Goal: Information Seeking & Learning: Check status

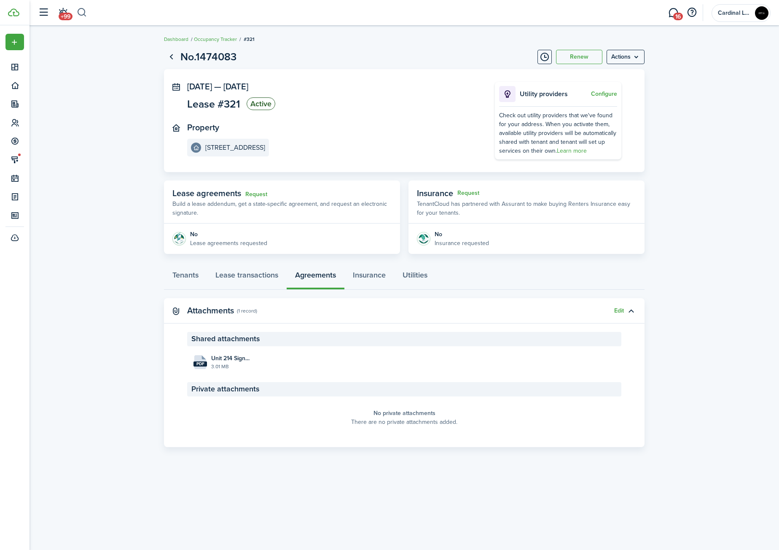
click at [80, 11] on button "button" at bounding box center [82, 12] width 11 height 14
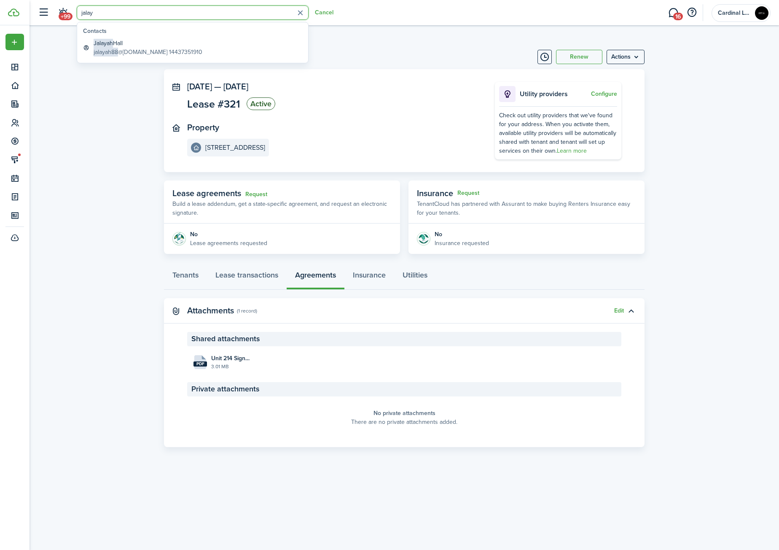
type input "jalay"
click at [140, 46] on global-search-item-title "[PERSON_NAME]" at bounding box center [148, 43] width 109 height 9
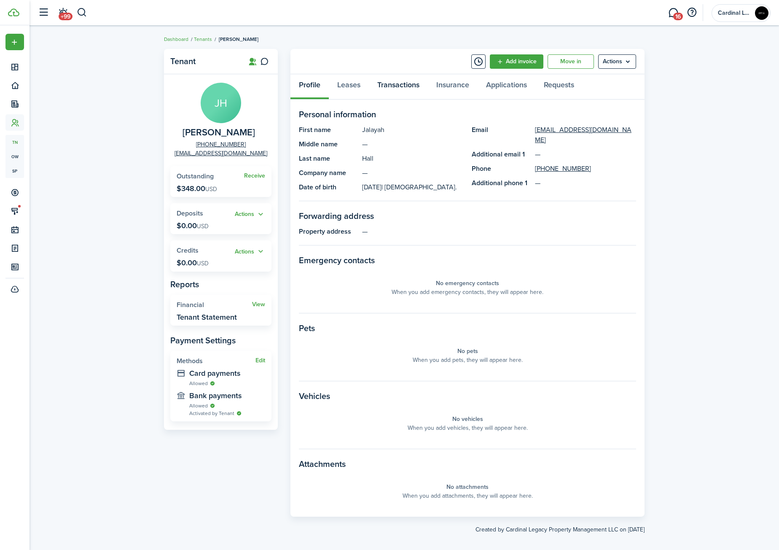
click at [387, 78] on link "Transactions" at bounding box center [398, 86] width 59 height 25
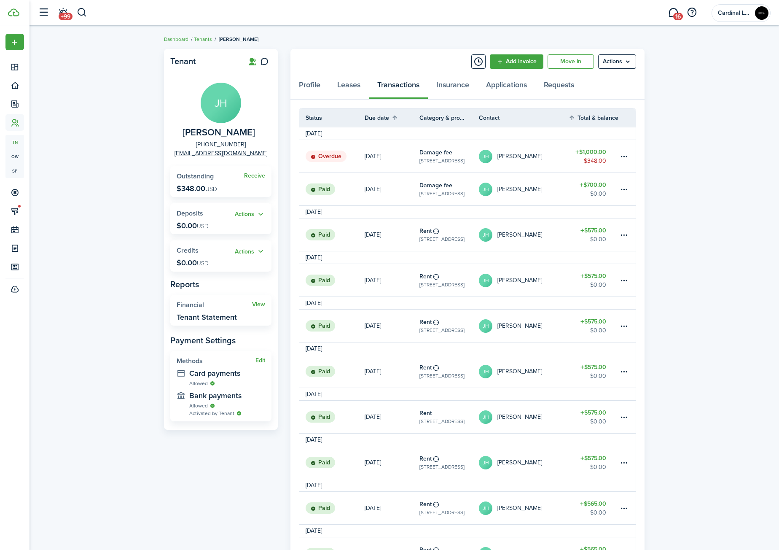
click at [590, 153] on table-amount-title "$1,000.00" at bounding box center [590, 152] width 31 height 9
